Goal: Task Accomplishment & Management: Manage account settings

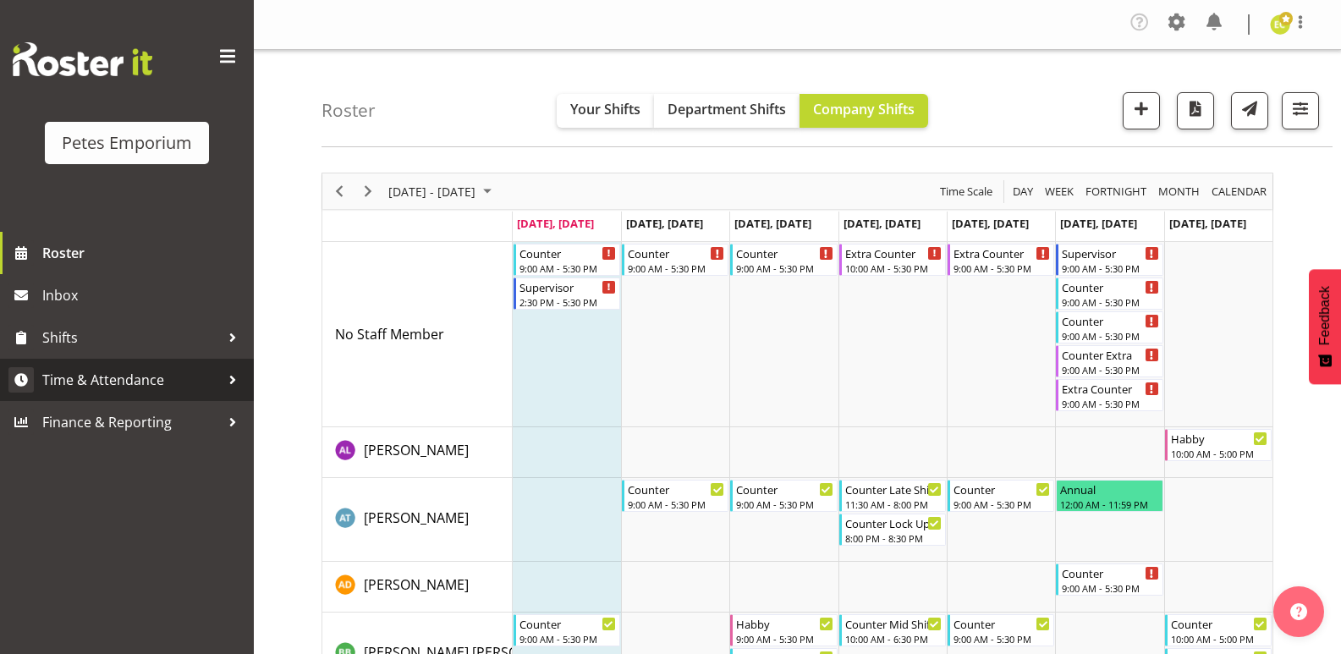
click at [96, 380] on span "Time & Attendance" at bounding box center [131, 379] width 178 height 25
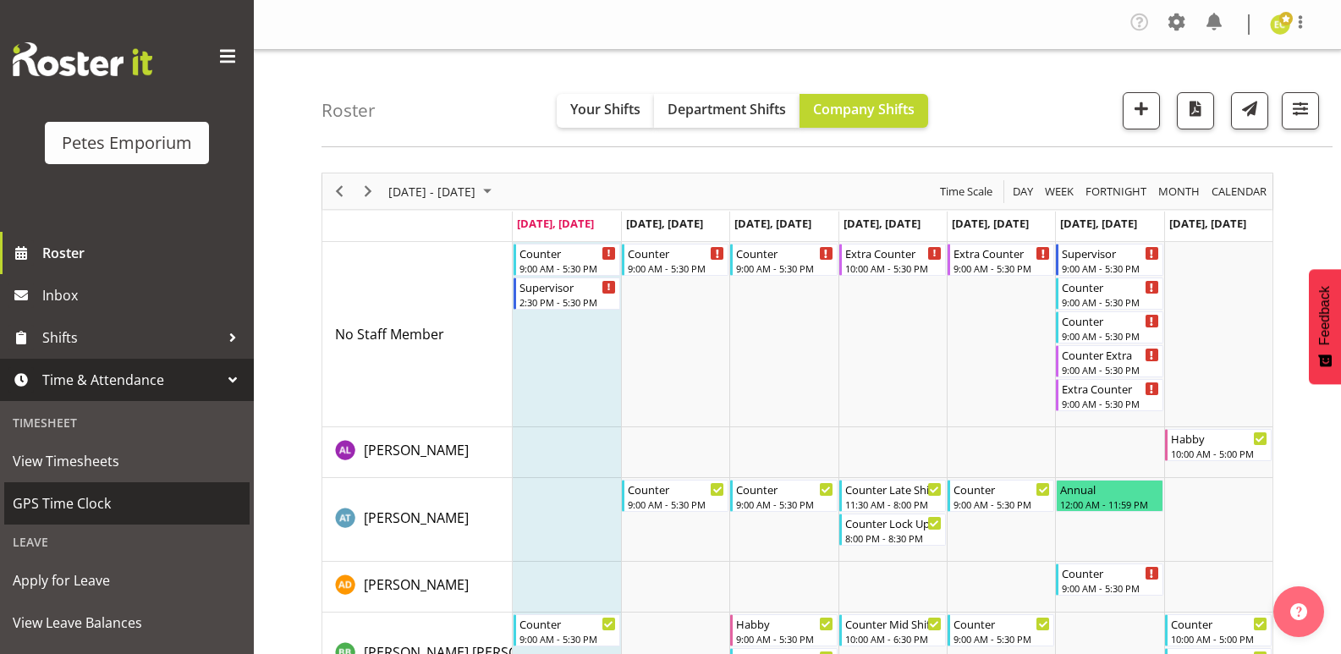
click at [47, 501] on span "GPS Time Clock" at bounding box center [127, 503] width 228 height 25
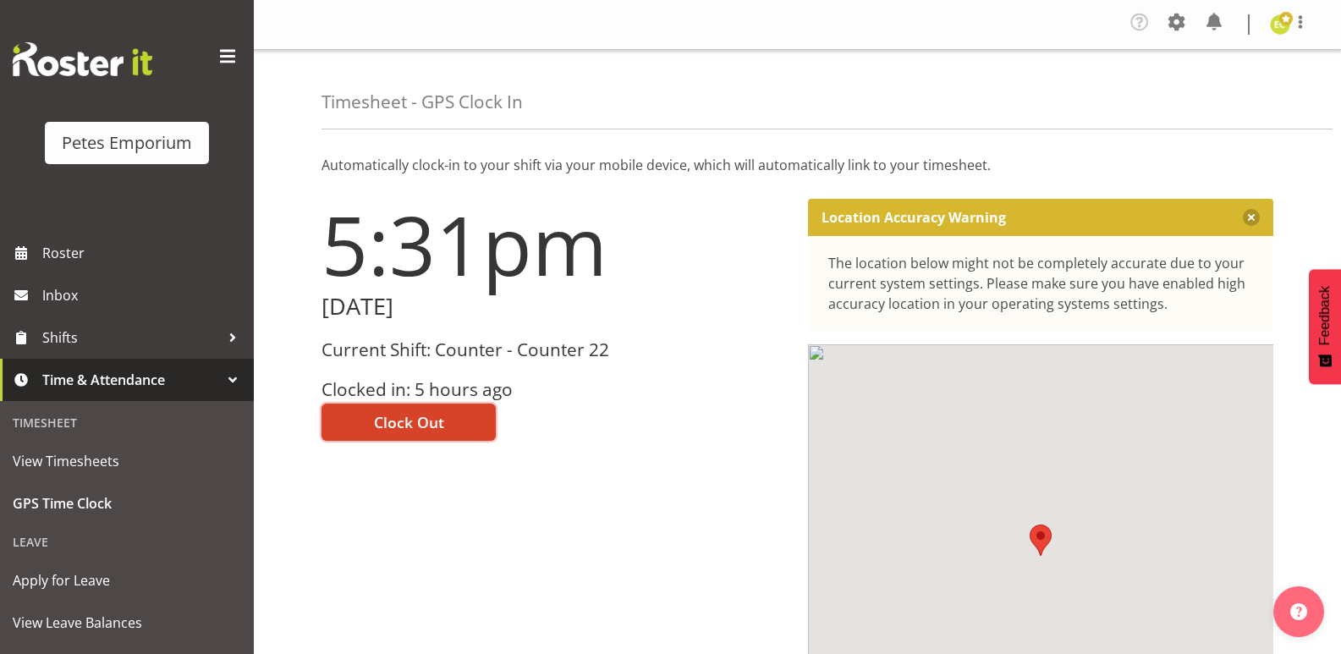
click at [386, 413] on span "Clock Out" at bounding box center [409, 422] width 70 height 22
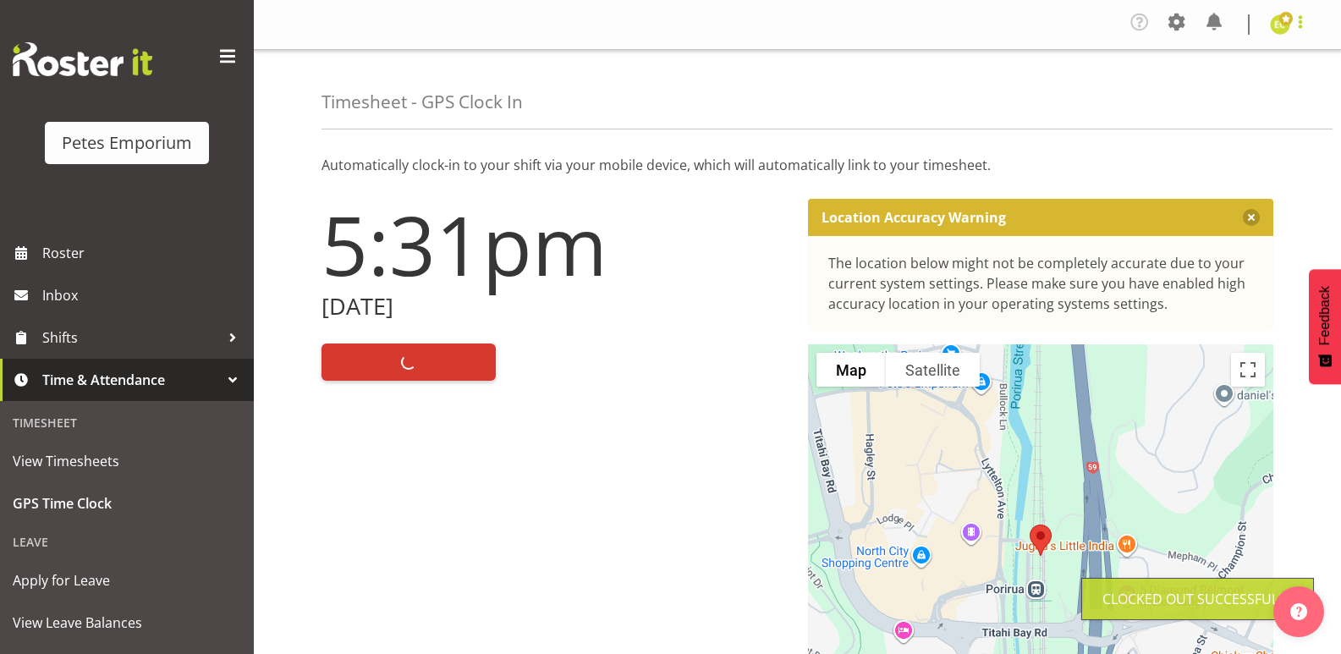
click at [1302, 27] on span at bounding box center [1300, 22] width 20 height 20
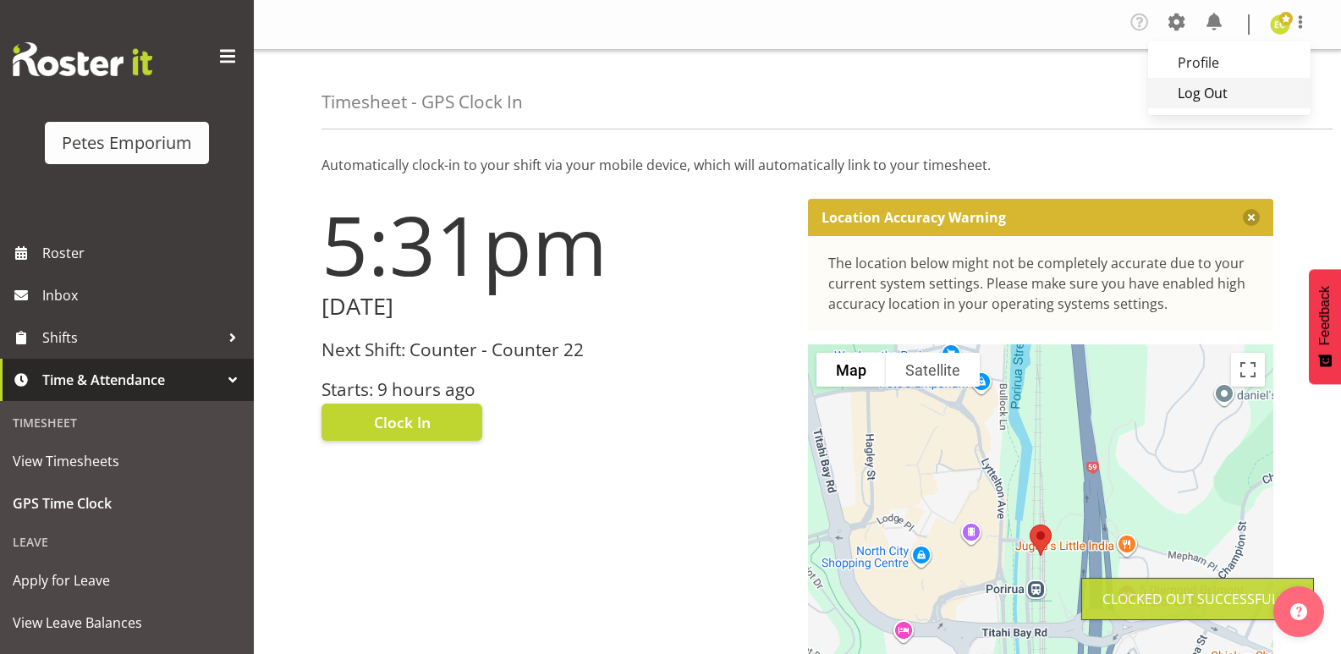
click at [1222, 97] on link "Log Out" at bounding box center [1229, 93] width 162 height 30
